Goal: Task Accomplishment & Management: Use online tool/utility

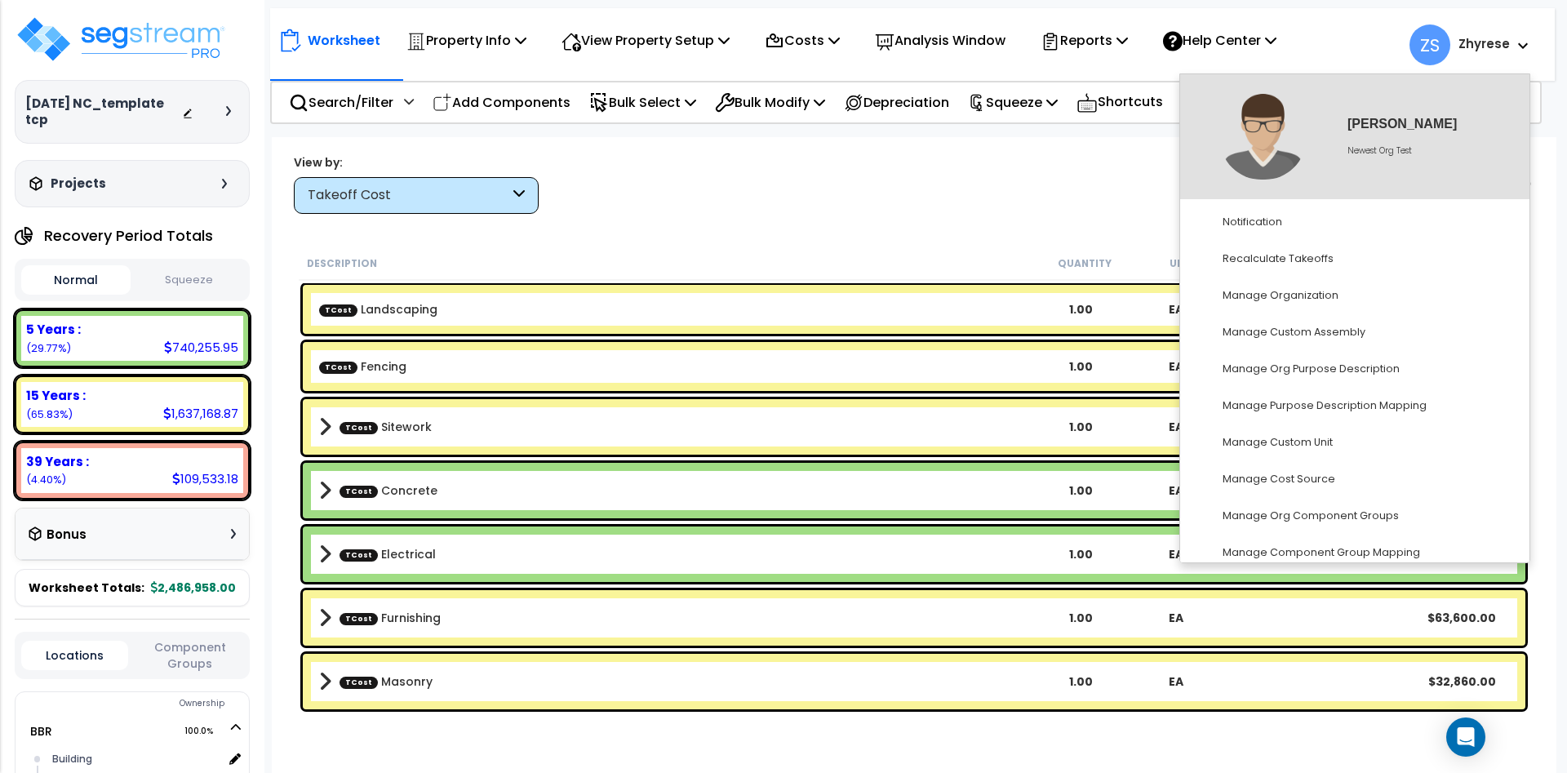
click at [1090, 221] on div "Worksheet Property Info Property Setup Add Property Unit Template property Clon…" at bounding box center [914, 523] width 1285 height 773
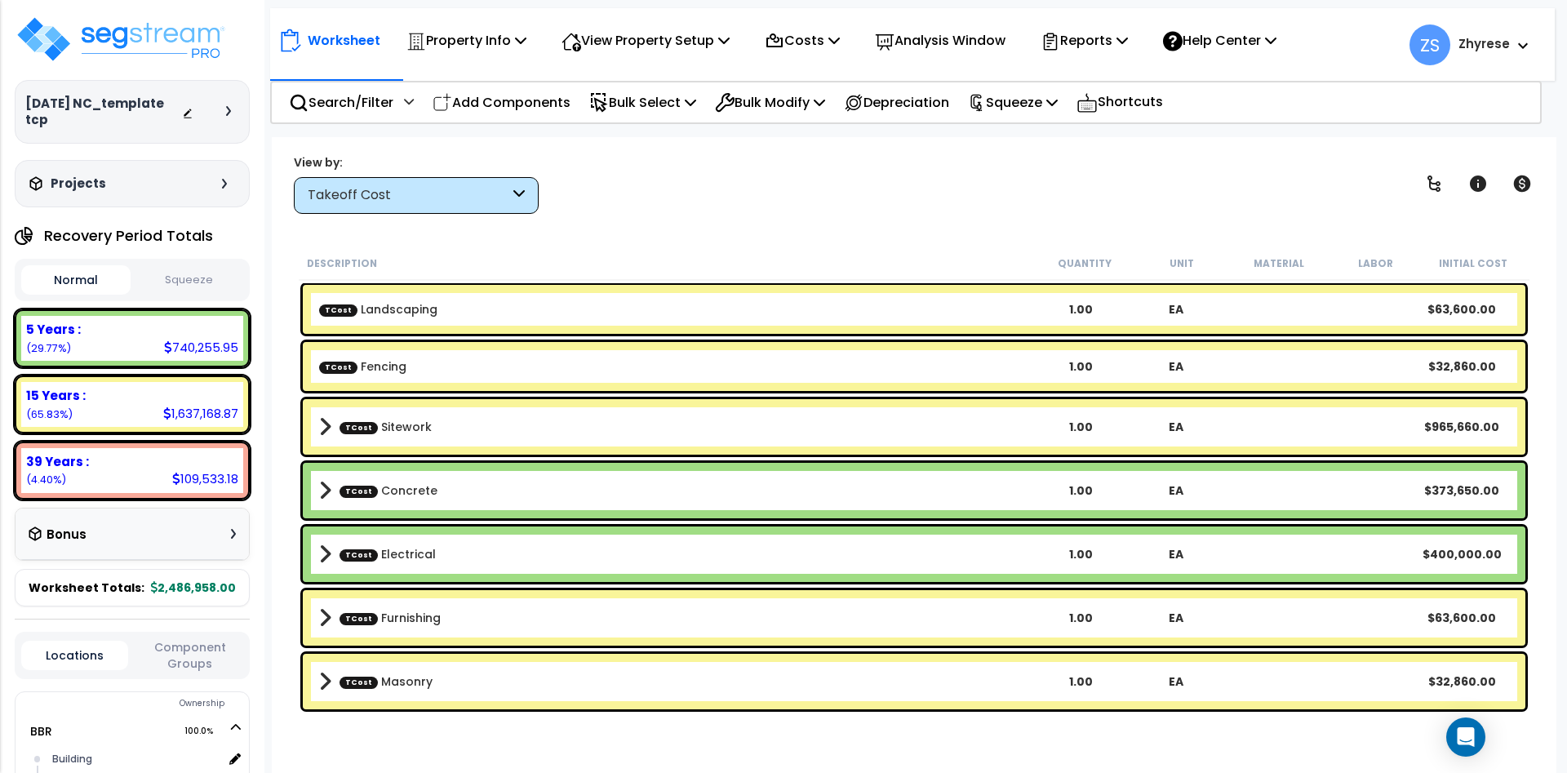
click at [947, 152] on div "Worksheet Property Info Property Setup Add Property Unit Template property Clon…" at bounding box center [914, 523] width 1285 height 773
click at [239, 563] on div "Recovery Period Totals Normal Squeeze 5 Years : 740,255.95 (29.77%) 7 Years : 0…" at bounding box center [132, 413] width 235 height 387
drag, startPoint x: 491, startPoint y: 95, endPoint x: 477, endPoint y: 95, distance: 13.1
click at [491, 94] on p "Add Components" at bounding box center [502, 102] width 138 height 22
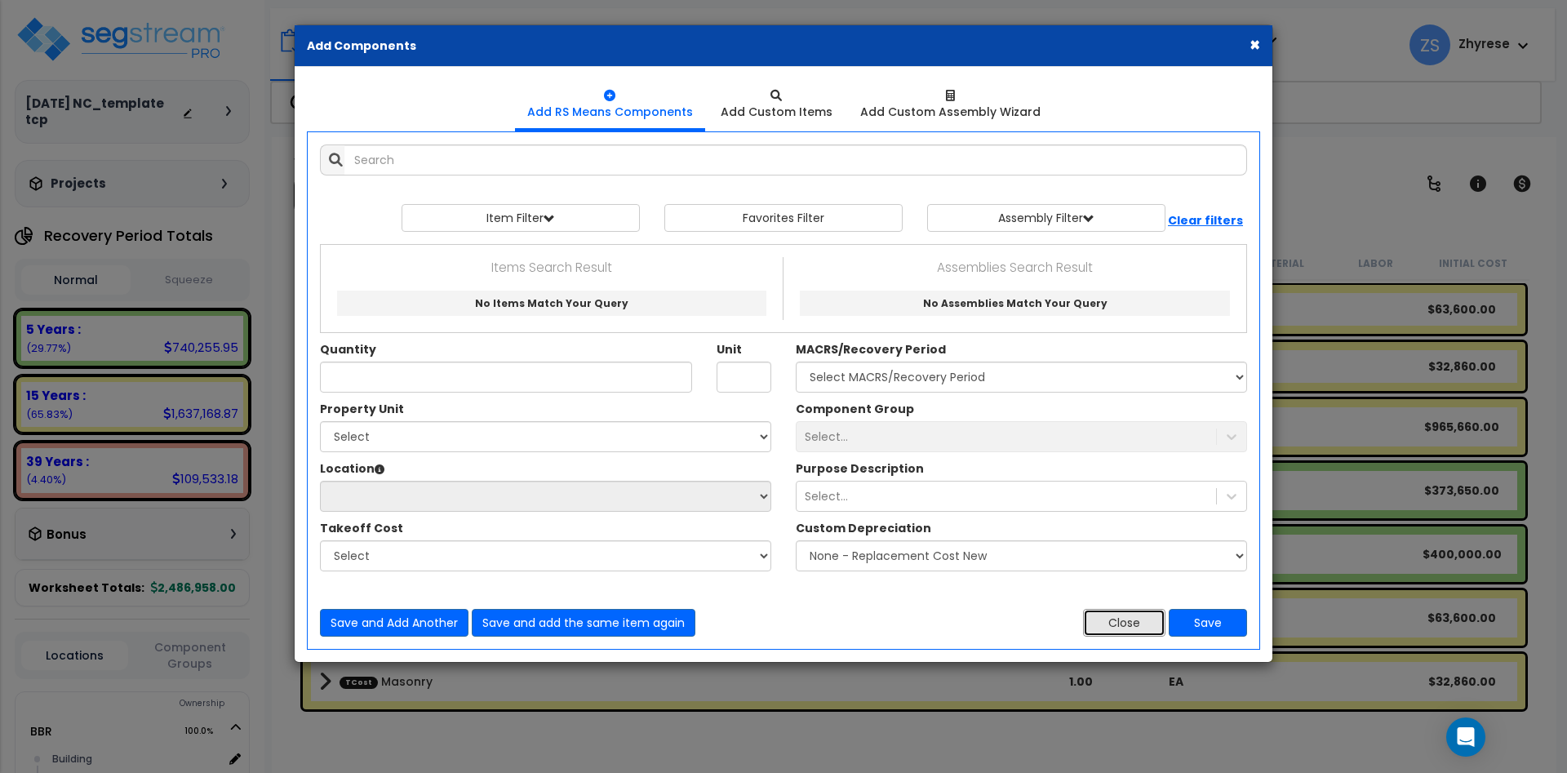
click at [1120, 626] on button "Close" at bounding box center [1124, 623] width 82 height 28
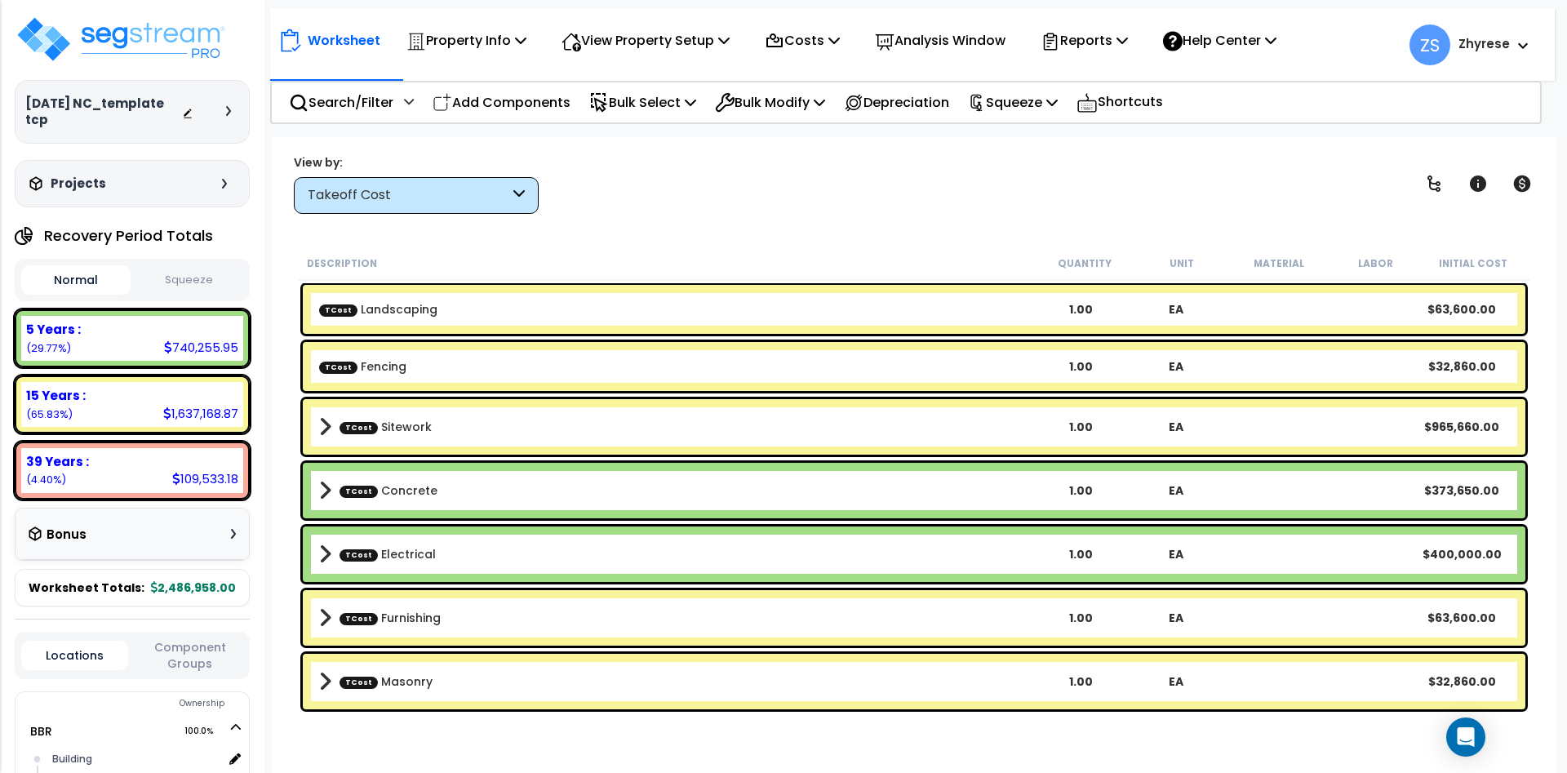
click at [1464, 38] on b "Zhyrese" at bounding box center [1483, 43] width 51 height 17
click at [1484, 44] on b "Zhyrese" at bounding box center [1483, 43] width 51 height 17
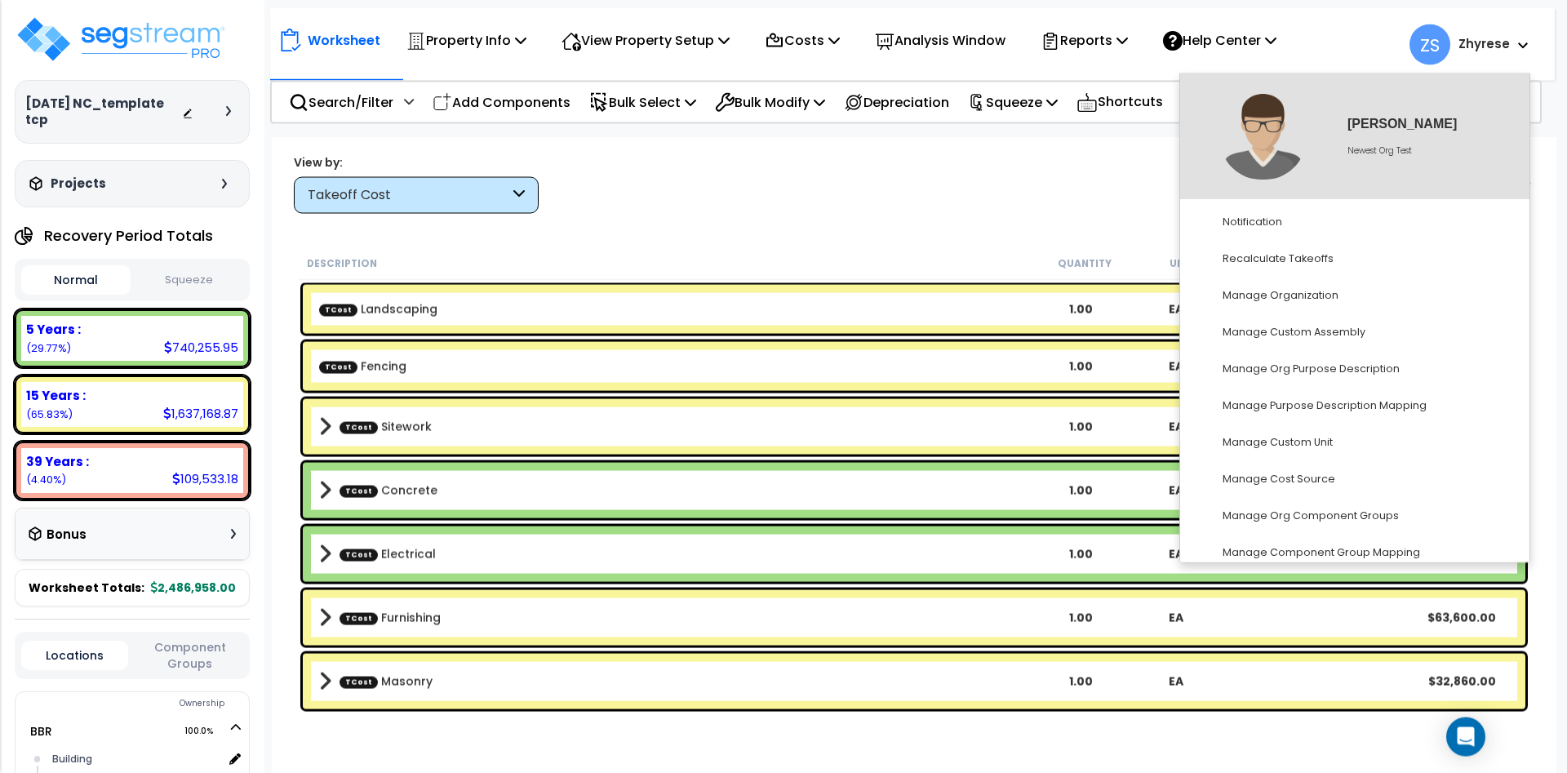
scroll to position [72, 0]
